Goal: Book appointment/travel/reservation

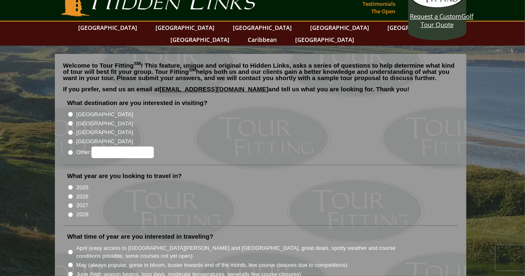
scroll to position [22, 0]
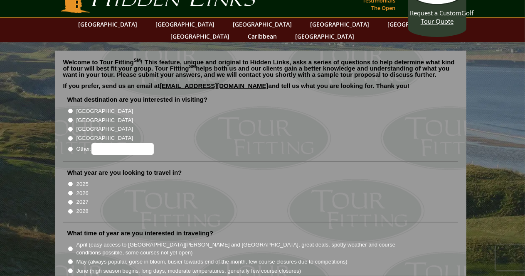
click at [72, 118] on input "[GEOGRAPHIC_DATA]" at bounding box center [70, 120] width 5 height 5
radio input "true"
click at [69, 191] on input "2026" at bounding box center [70, 193] width 5 height 5
radio input "true"
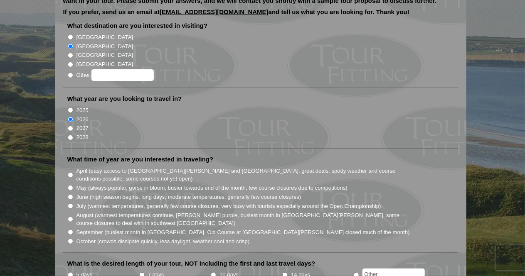
scroll to position [98, 0]
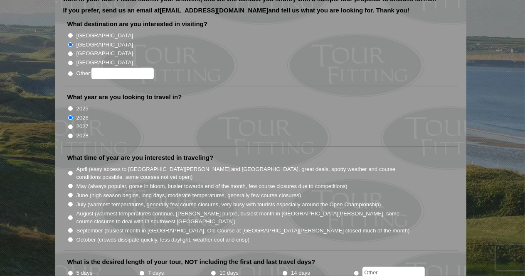
click at [69, 184] on input "May (always popular, gorse in bloom, busier towards end of the month, few cours…" at bounding box center [70, 186] width 5 height 5
radio input "true"
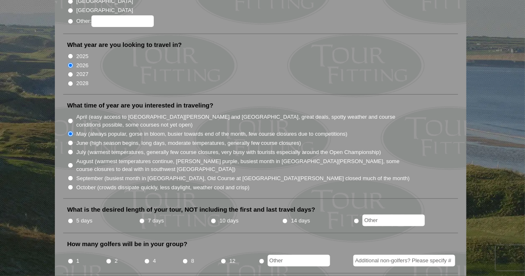
scroll to position [151, 0]
click at [213, 218] on input "10 days" at bounding box center [213, 220] width 5 height 5
radio input "true"
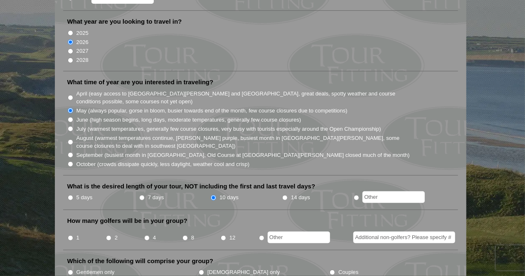
scroll to position [173, 0]
click at [144, 228] on li "4" at bounding box center [163, 236] width 38 height 16
click at [147, 236] on input "4" at bounding box center [146, 238] width 5 height 5
radio input "true"
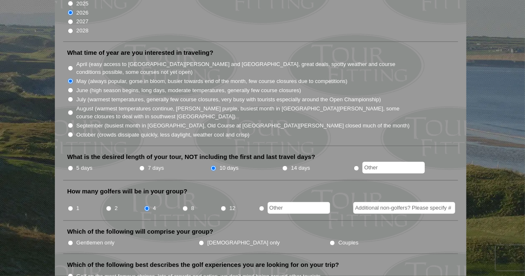
scroll to position [205, 0]
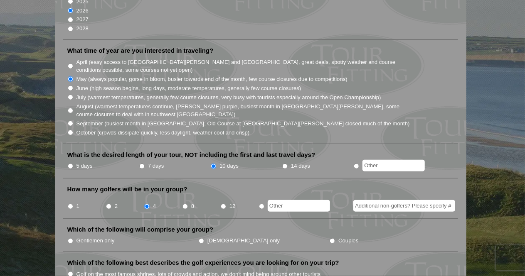
click at [65, 226] on li "Which of the following will comprise your group? Gentlemen only [DEMOGRAPHIC_DA…" at bounding box center [260, 239] width 395 height 27
click at [69, 238] on input "Gentlemen only" at bounding box center [70, 240] width 5 height 5
radio input "true"
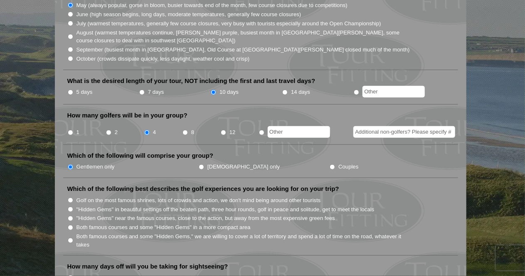
scroll to position [282, 0]
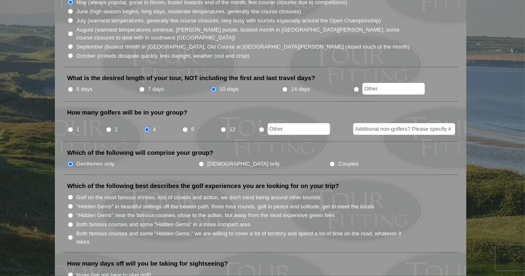
click at [128, 221] on label "Both famous courses and some "Hidden Gems" in a more compact area" at bounding box center [163, 225] width 174 height 8
click at [73, 222] on input "Both famous courses and some "Hidden Gems" in a more compact area" at bounding box center [70, 224] width 5 height 5
radio input "true"
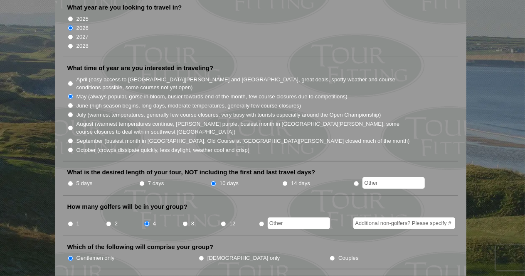
scroll to position [0, 0]
